Goal: Information Seeking & Learning: Understand process/instructions

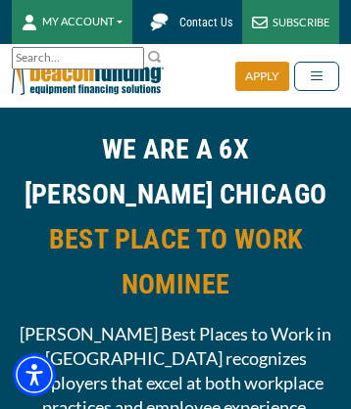
click at [131, 67] on link at bounding box center [131, 59] width 16 height 16
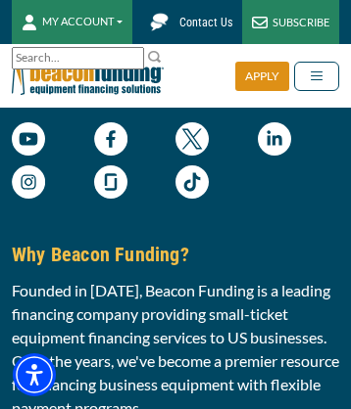
click at [273, 156] on img at bounding box center [274, 138] width 33 height 33
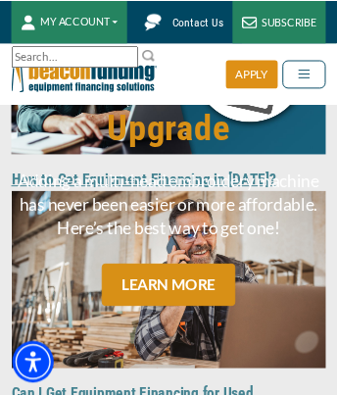
scroll to position [12152, 0]
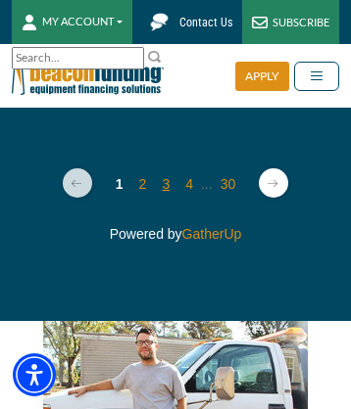
click at [166, 192] on link "3" at bounding box center [166, 184] width 8 height 16
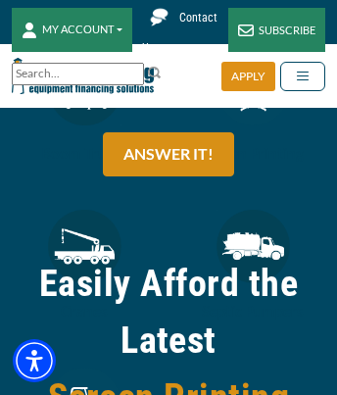
scroll to position [3280, 0]
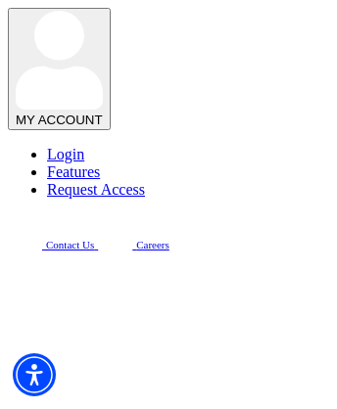
scroll to position [5667, 0]
